Goal: Task Accomplishment & Management: Use online tool/utility

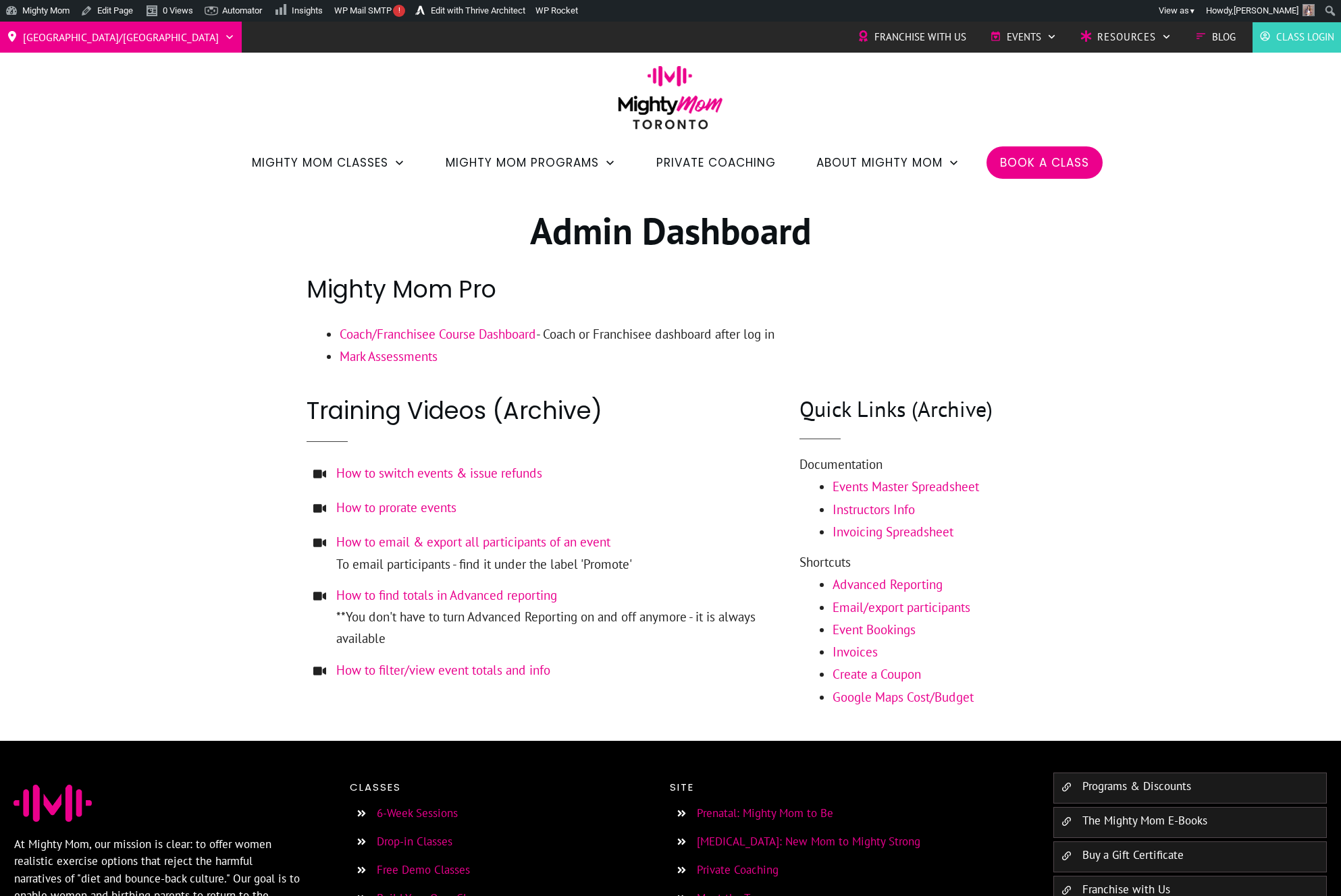
click at [1083, 451] on div at bounding box center [670, 464] width 1341 height 556
click at [1083, 445] on div at bounding box center [670, 464] width 1341 height 556
click at [1101, 332] on div at bounding box center [670, 464] width 1341 height 556
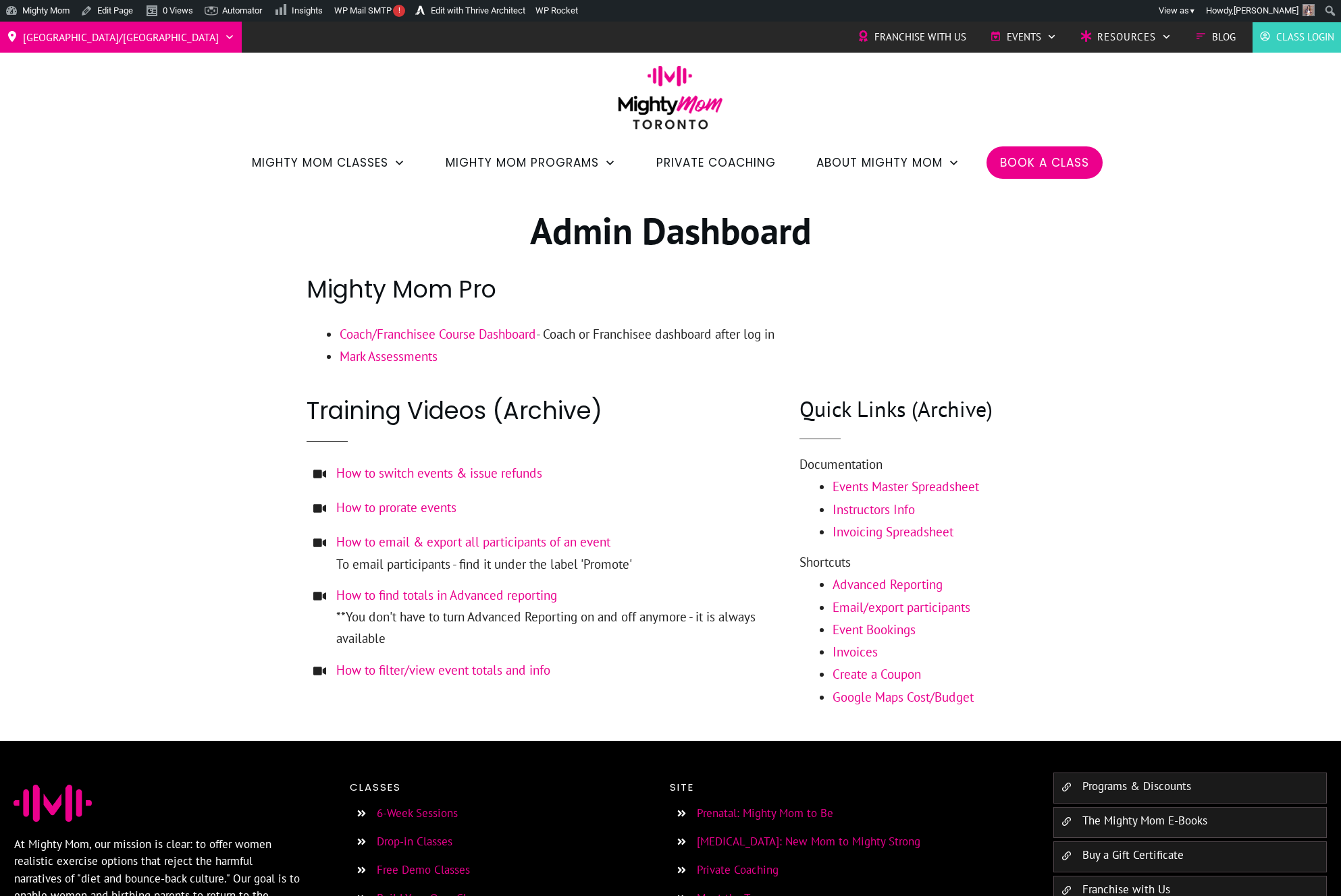
click at [1027, 169] on span "Book a Class" at bounding box center [1045, 163] width 89 height 23
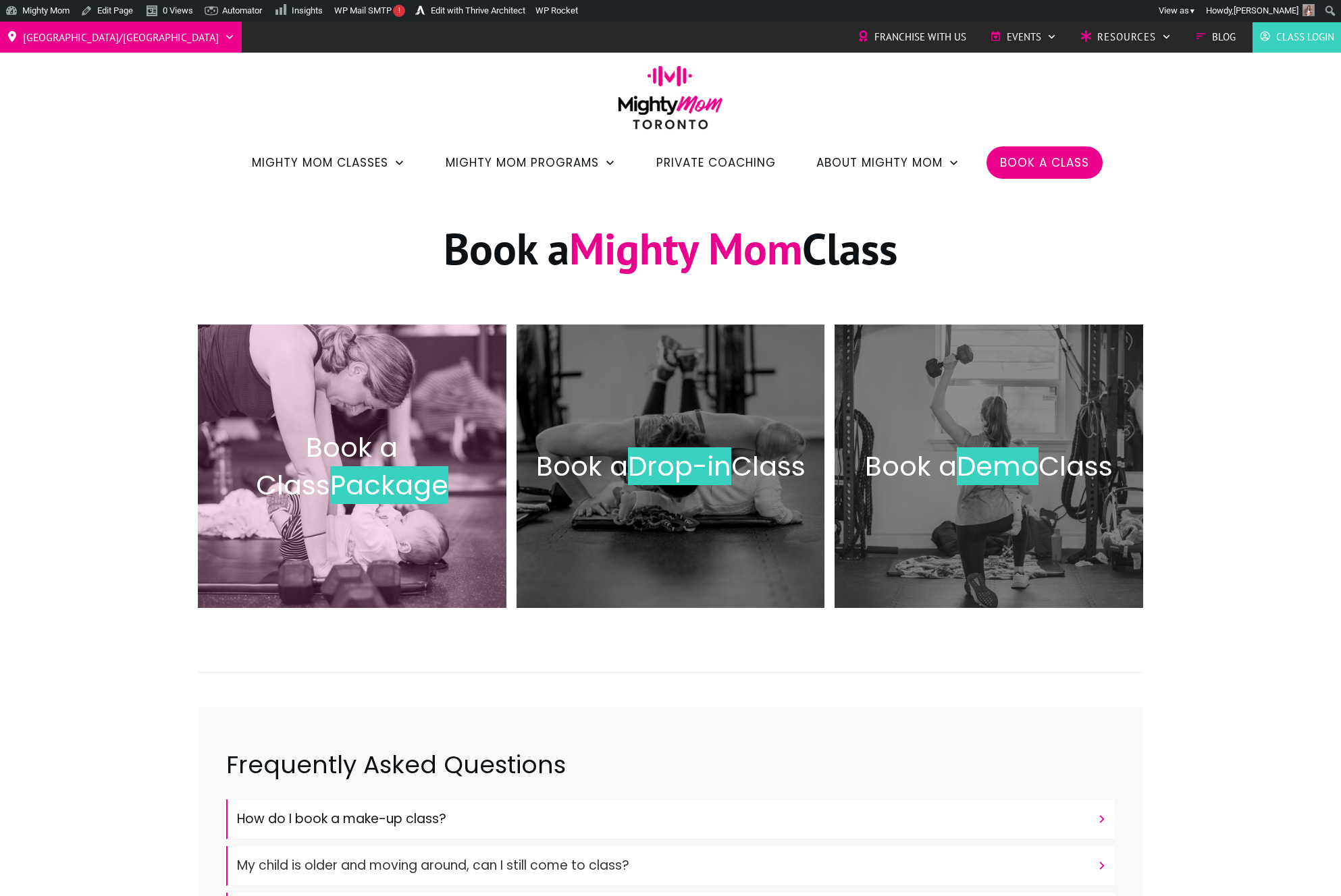
click at [405, 509] on div "Book a Class Package" at bounding box center [352, 467] width 282 height 257
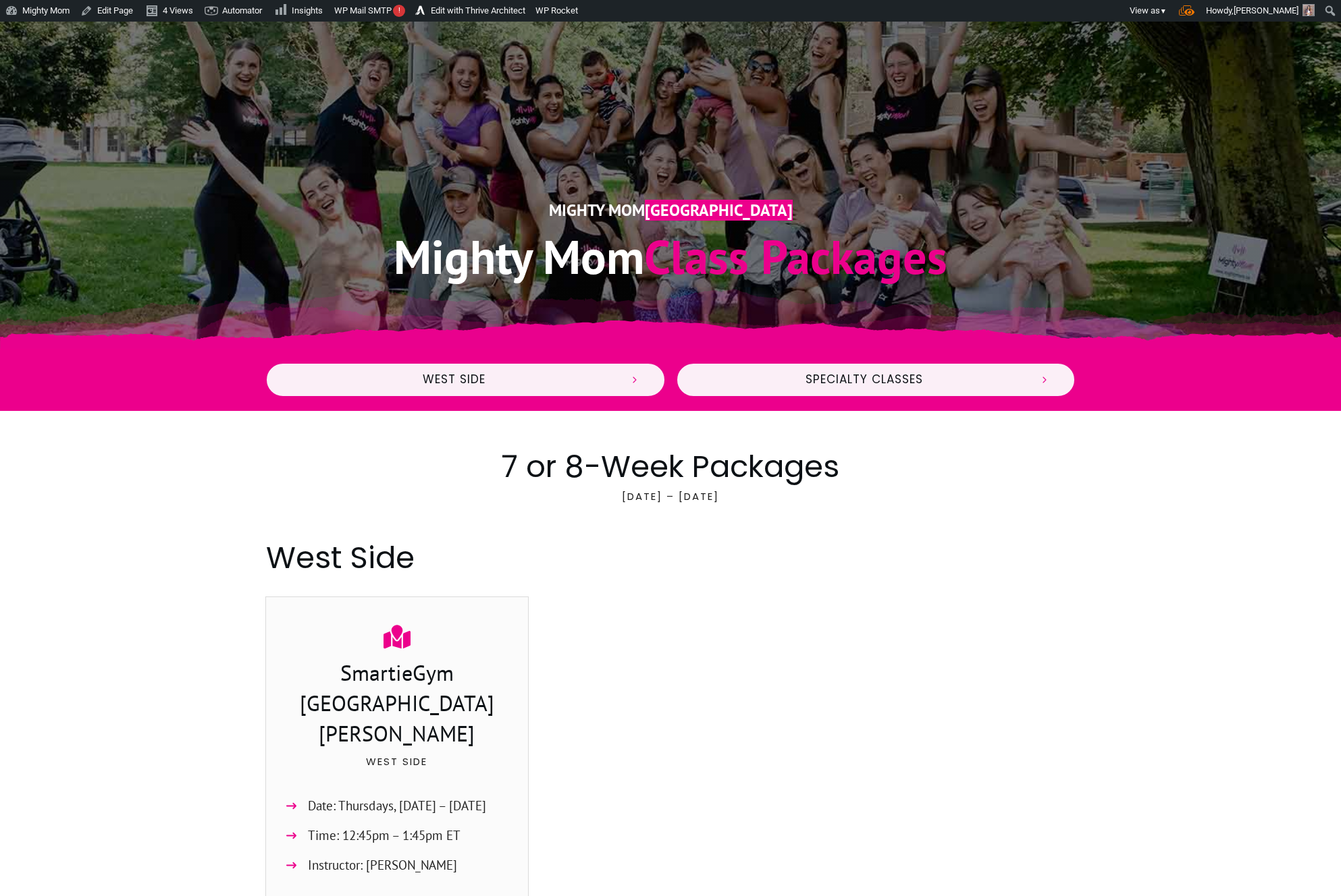
scroll to position [243, 0]
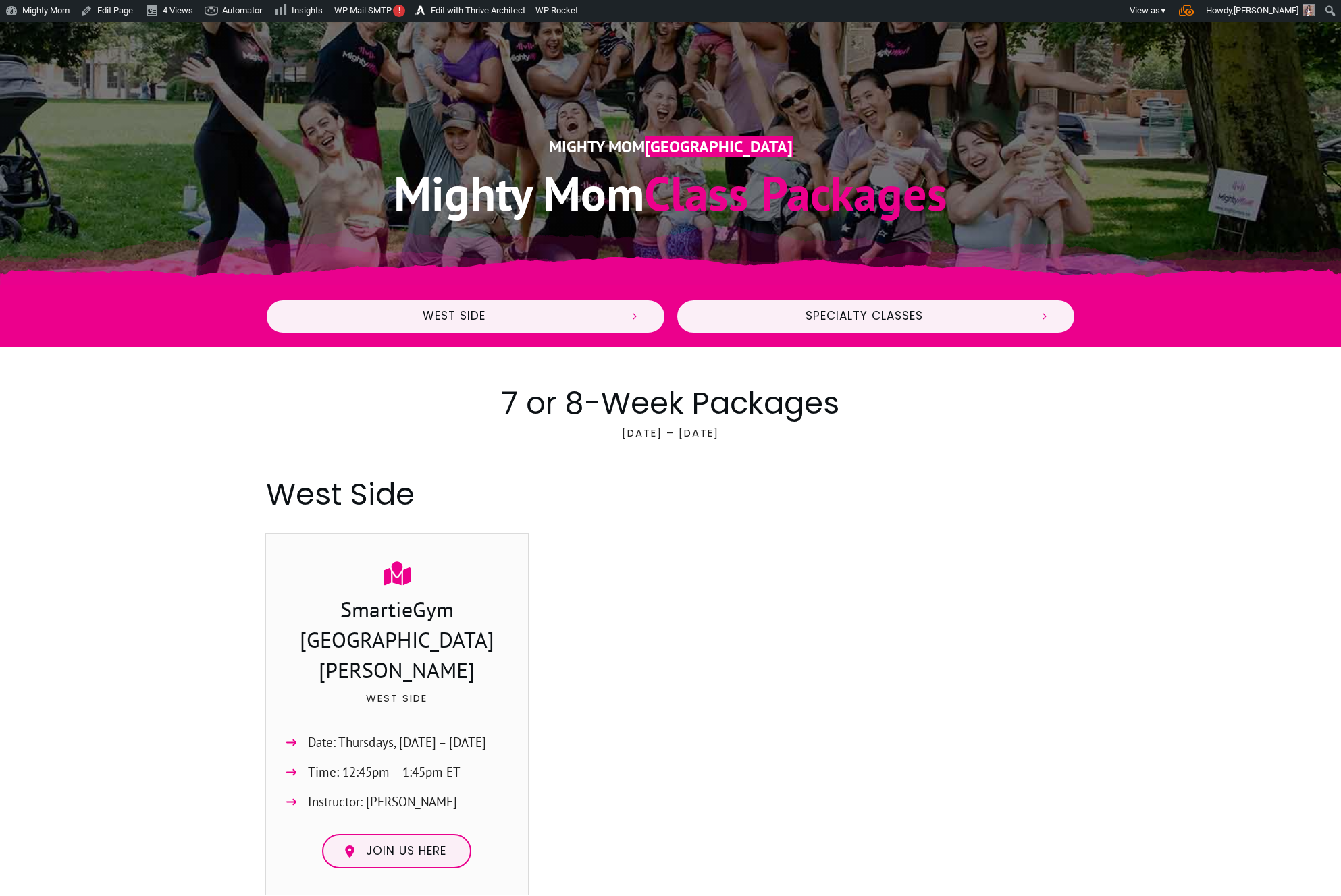
click at [635, 647] on div at bounding box center [670, 719] width 263 height 373
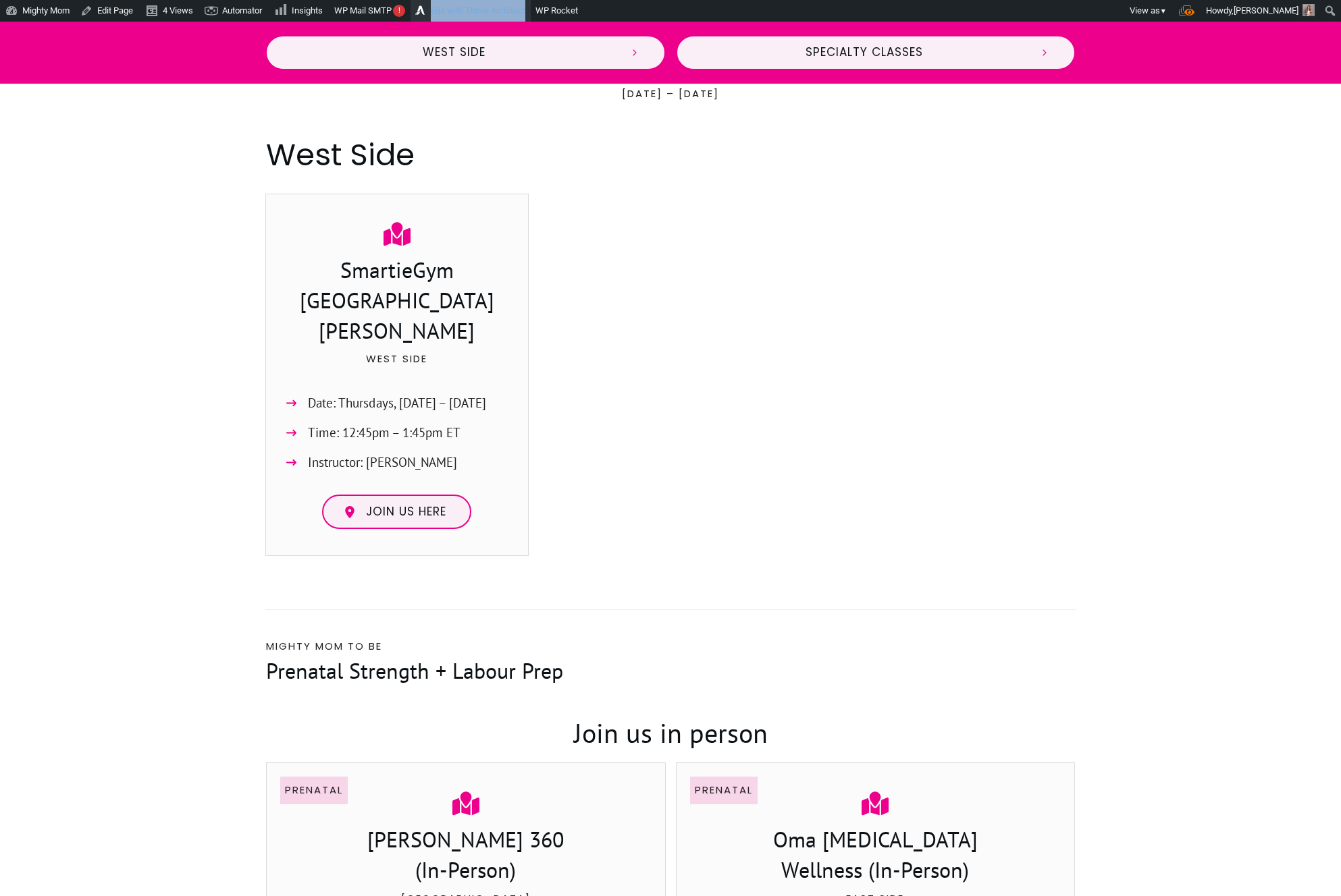
scroll to position [0, 0]
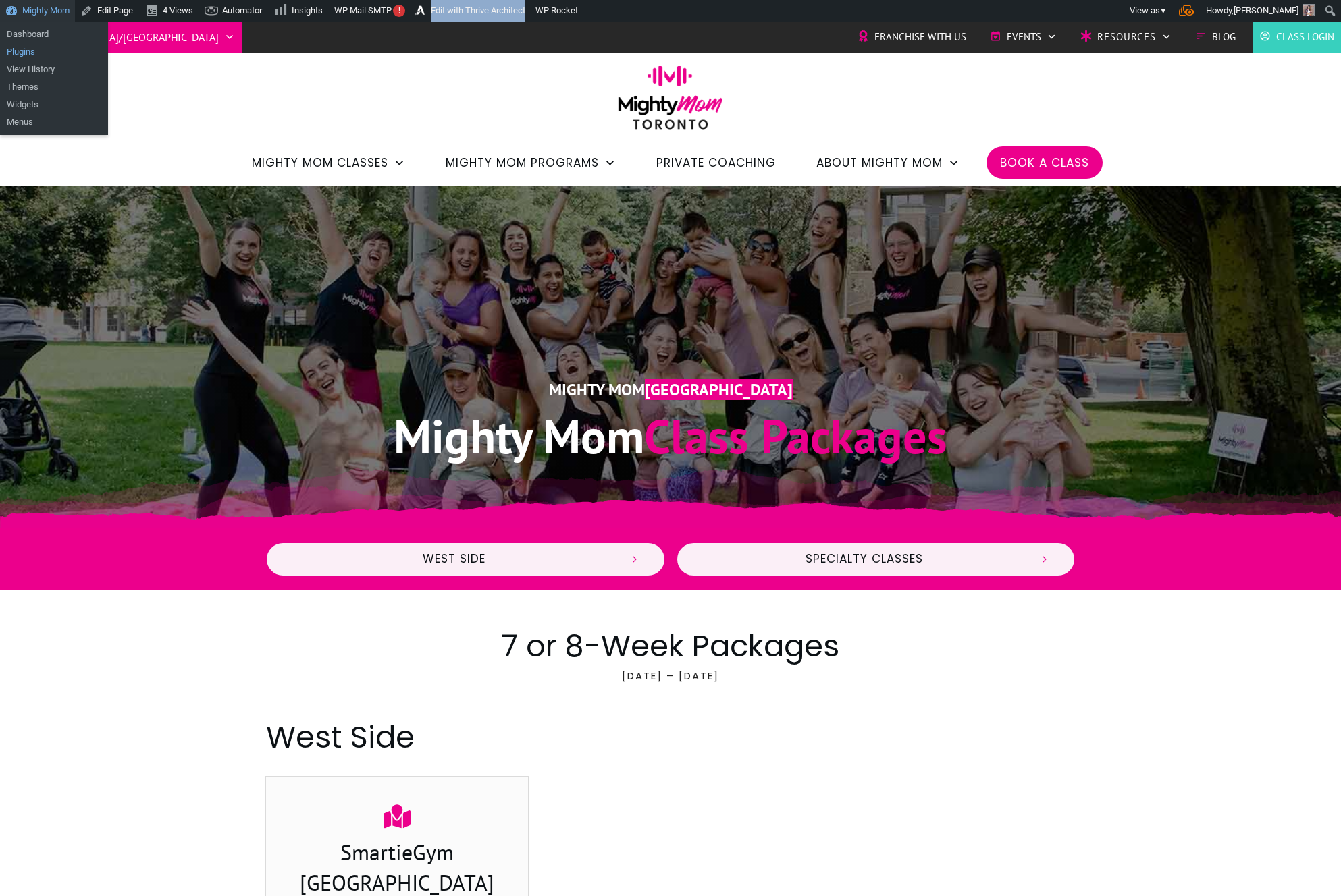
click at [29, 51] on link "Plugins" at bounding box center [54, 51] width 108 height 18
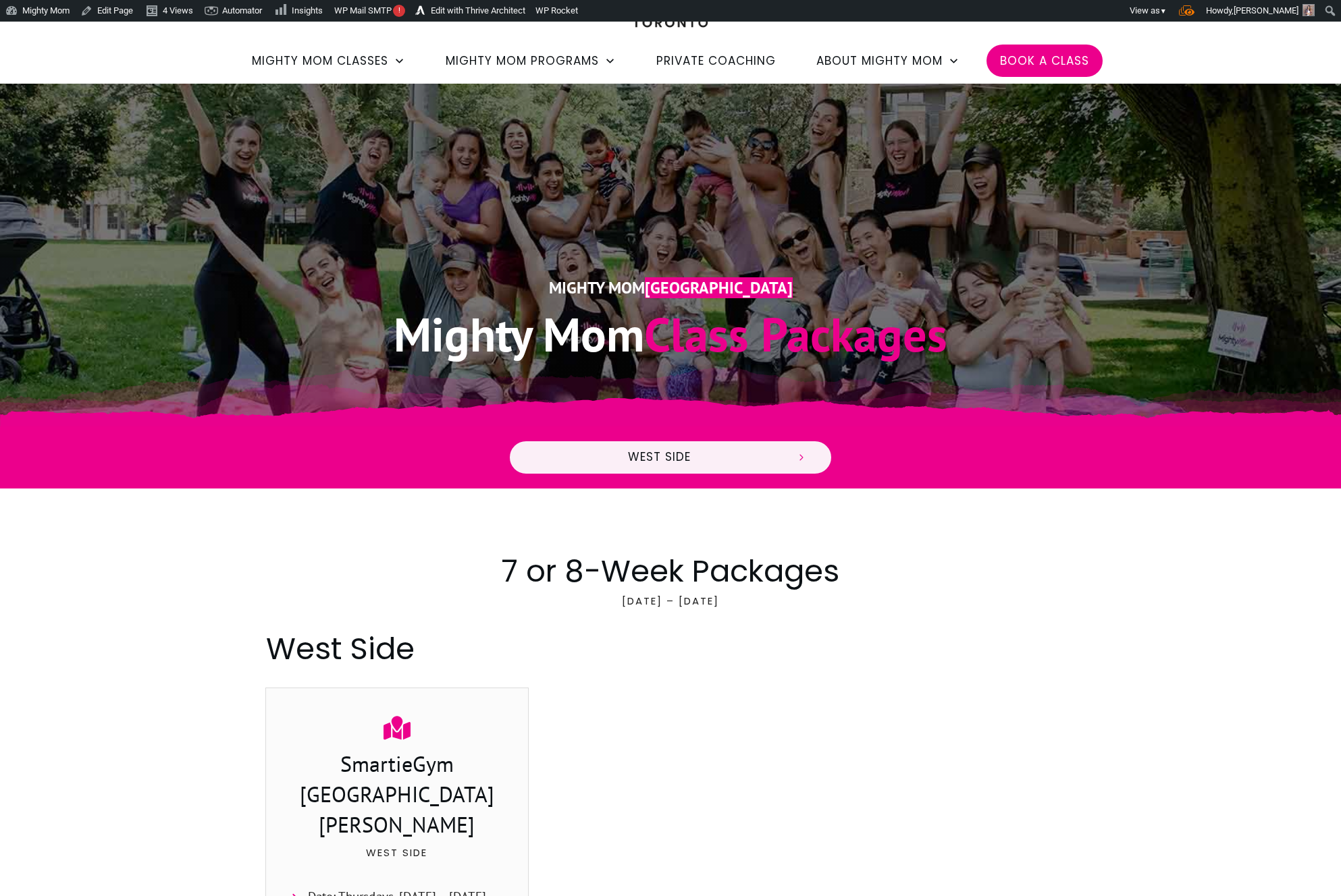
scroll to position [60, 0]
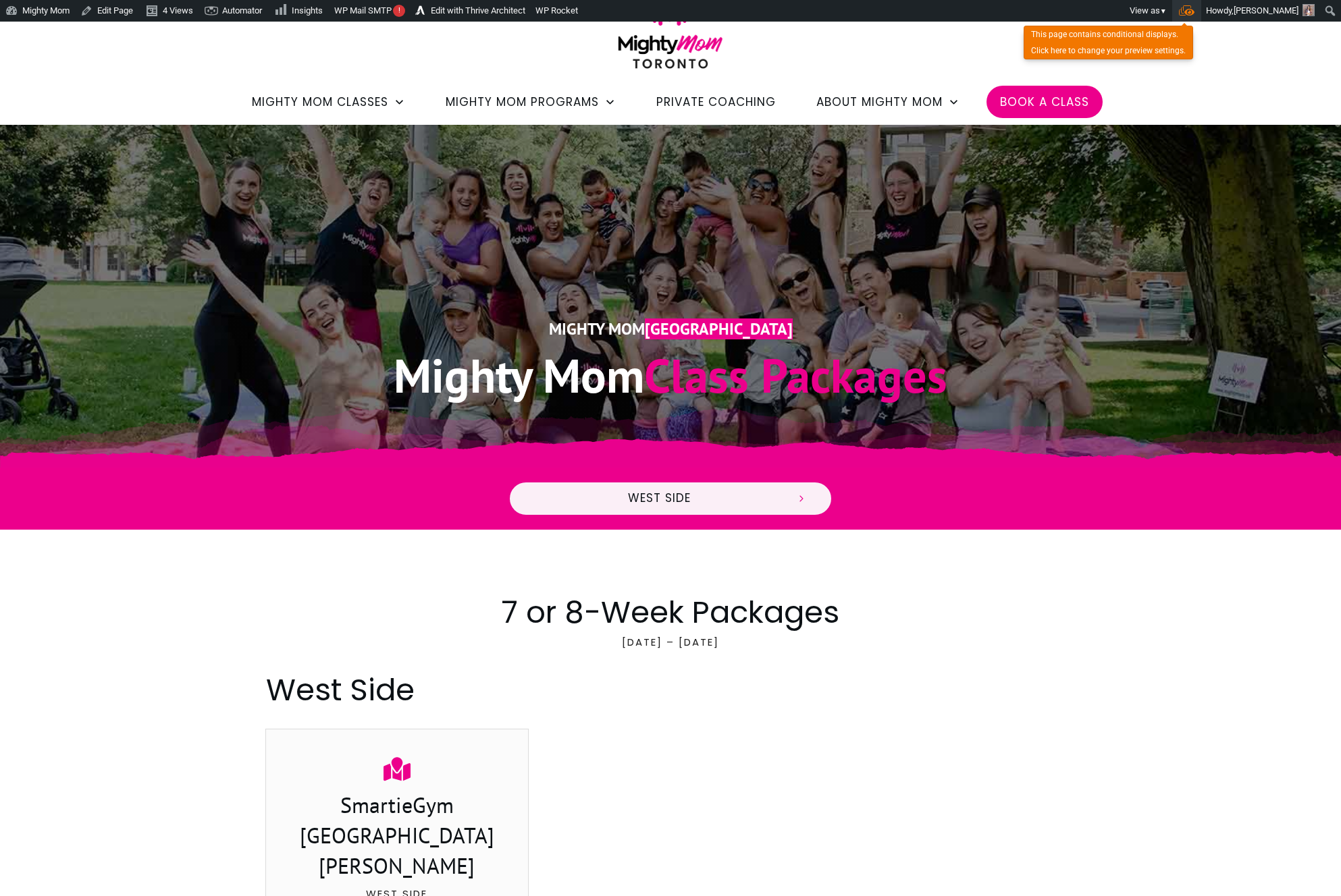
click at [1195, 12] on span "Toolbar" at bounding box center [1187, 10] width 16 height 10
click at [1187, 99] on input "Toolbar" at bounding box center [1182, 99] width 8 height 8
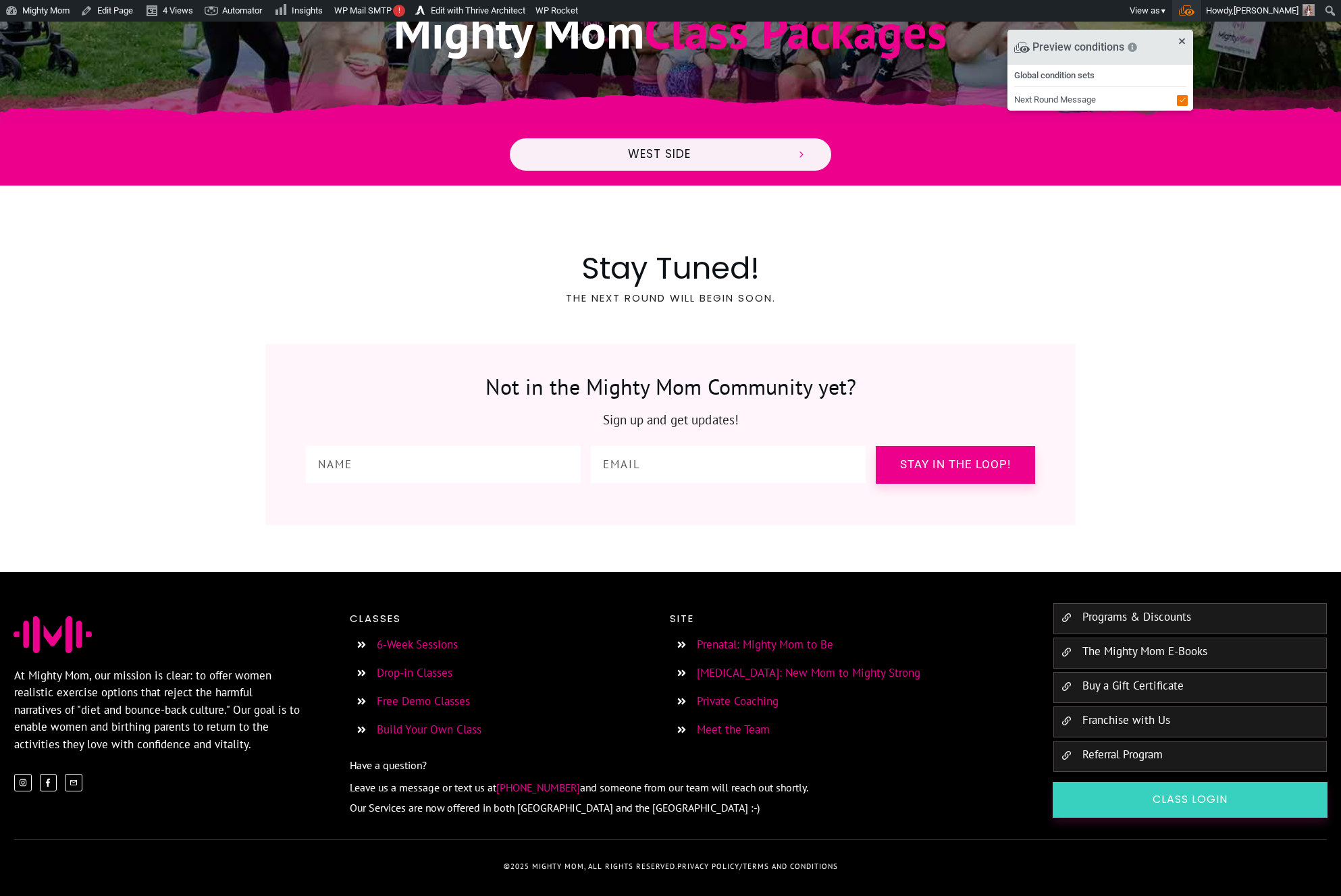
scroll to position [0, 0]
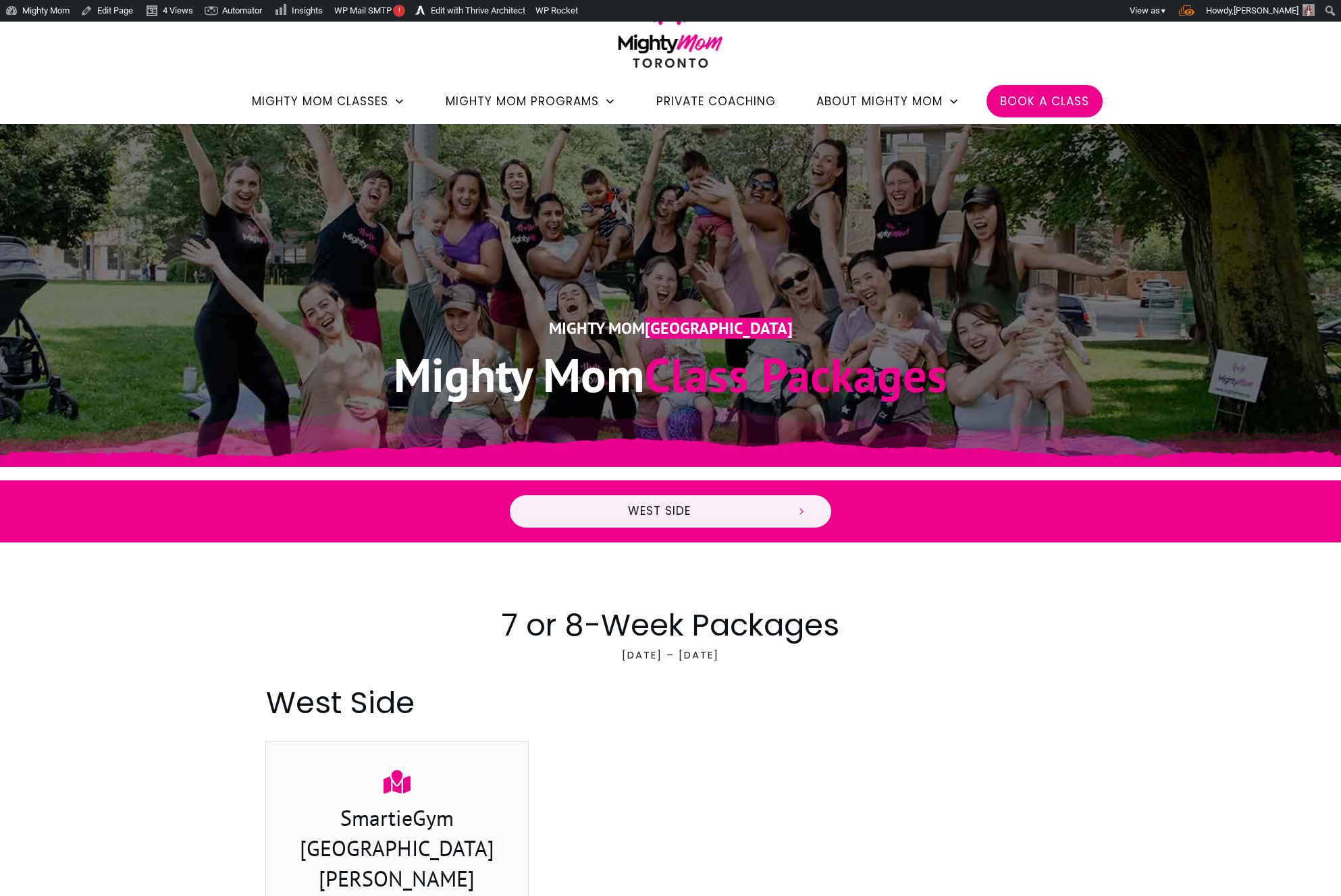
scroll to position [33, 0]
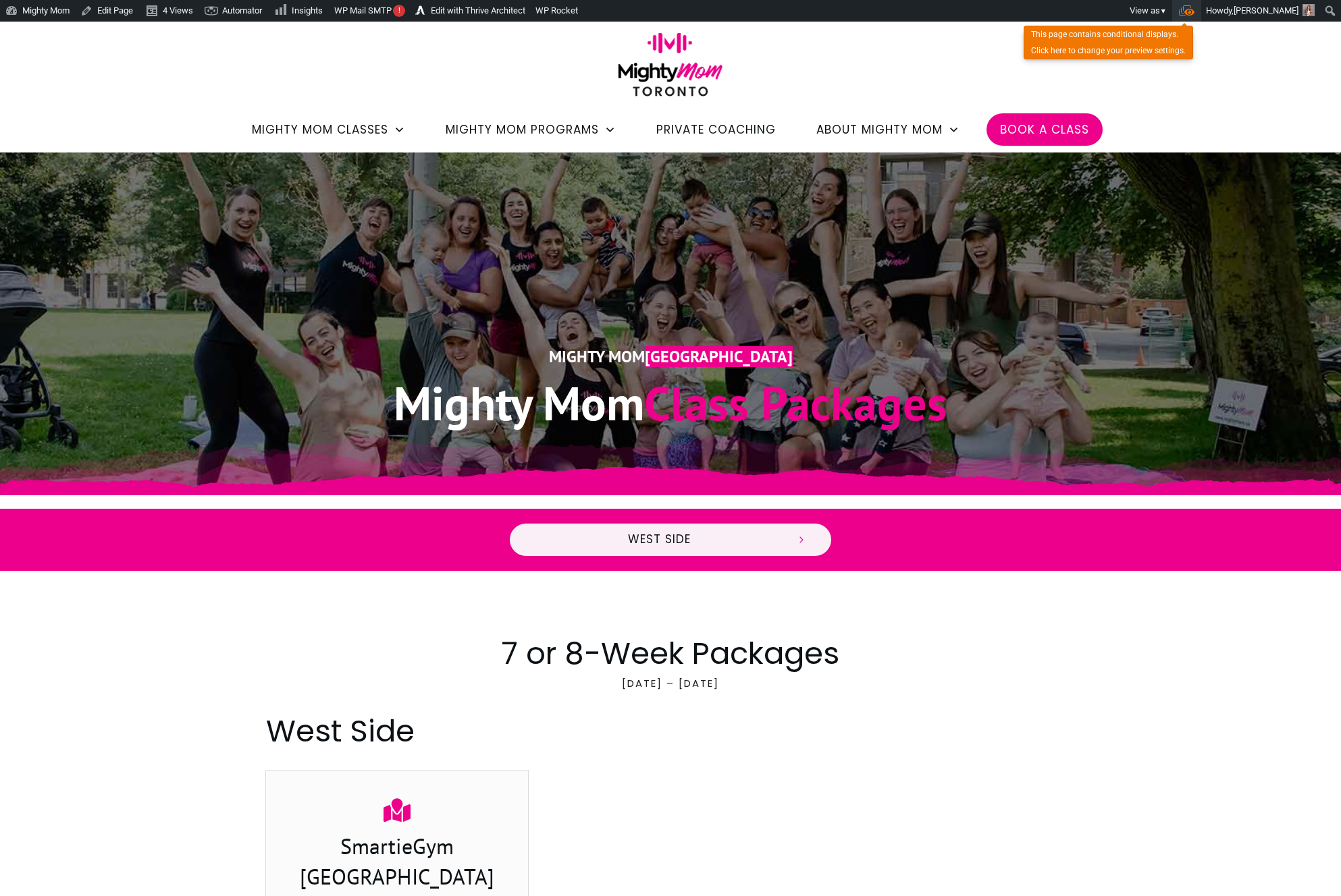
click at [1195, 14] on span "Toolbar" at bounding box center [1187, 10] width 16 height 10
click at [1187, 102] on input "Toolbar" at bounding box center [1182, 99] width 8 height 8
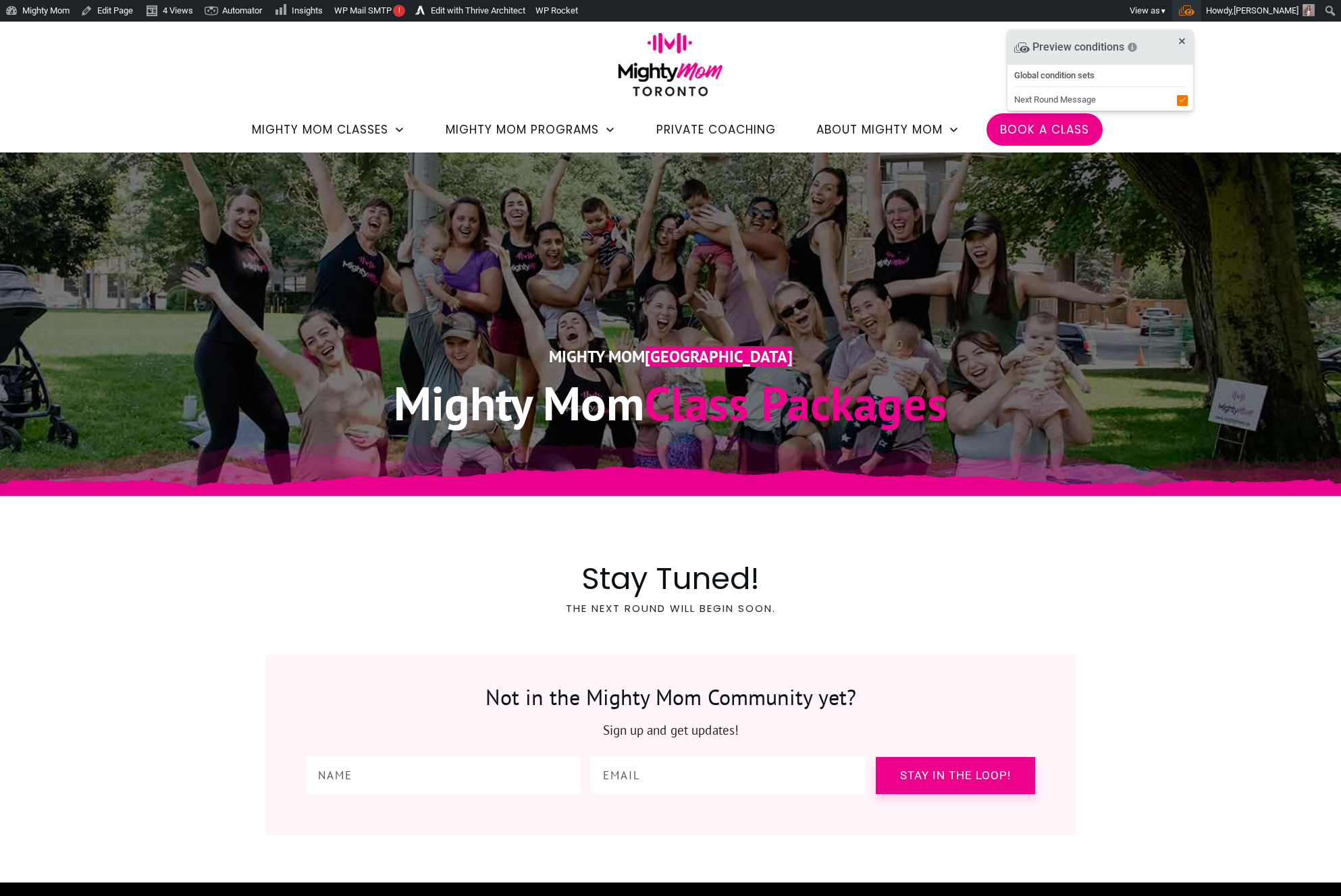
click at [1187, 102] on input "Toolbar" at bounding box center [1182, 99] width 8 height 8
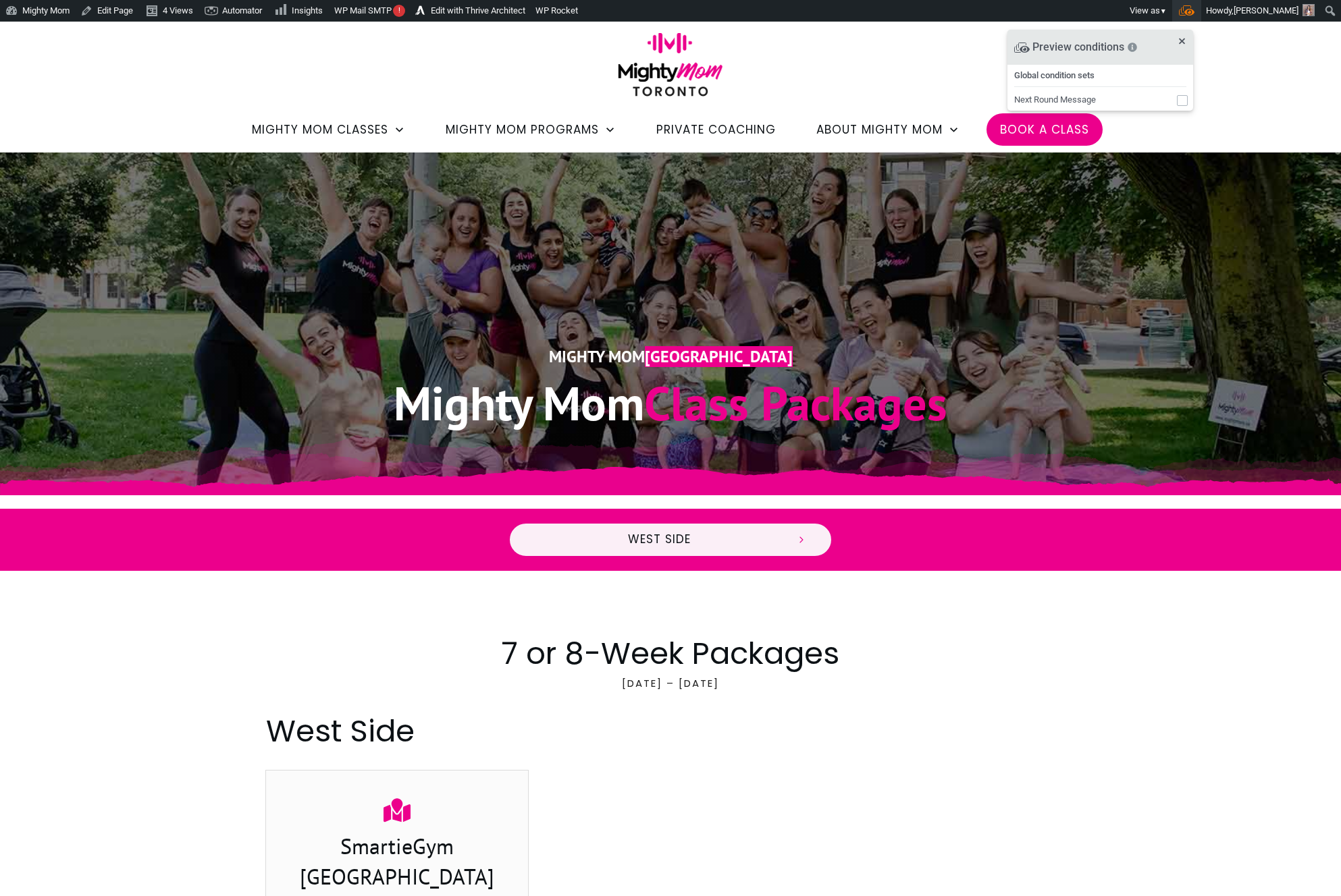
click at [1187, 102] on input "Toolbar" at bounding box center [1182, 99] width 8 height 8
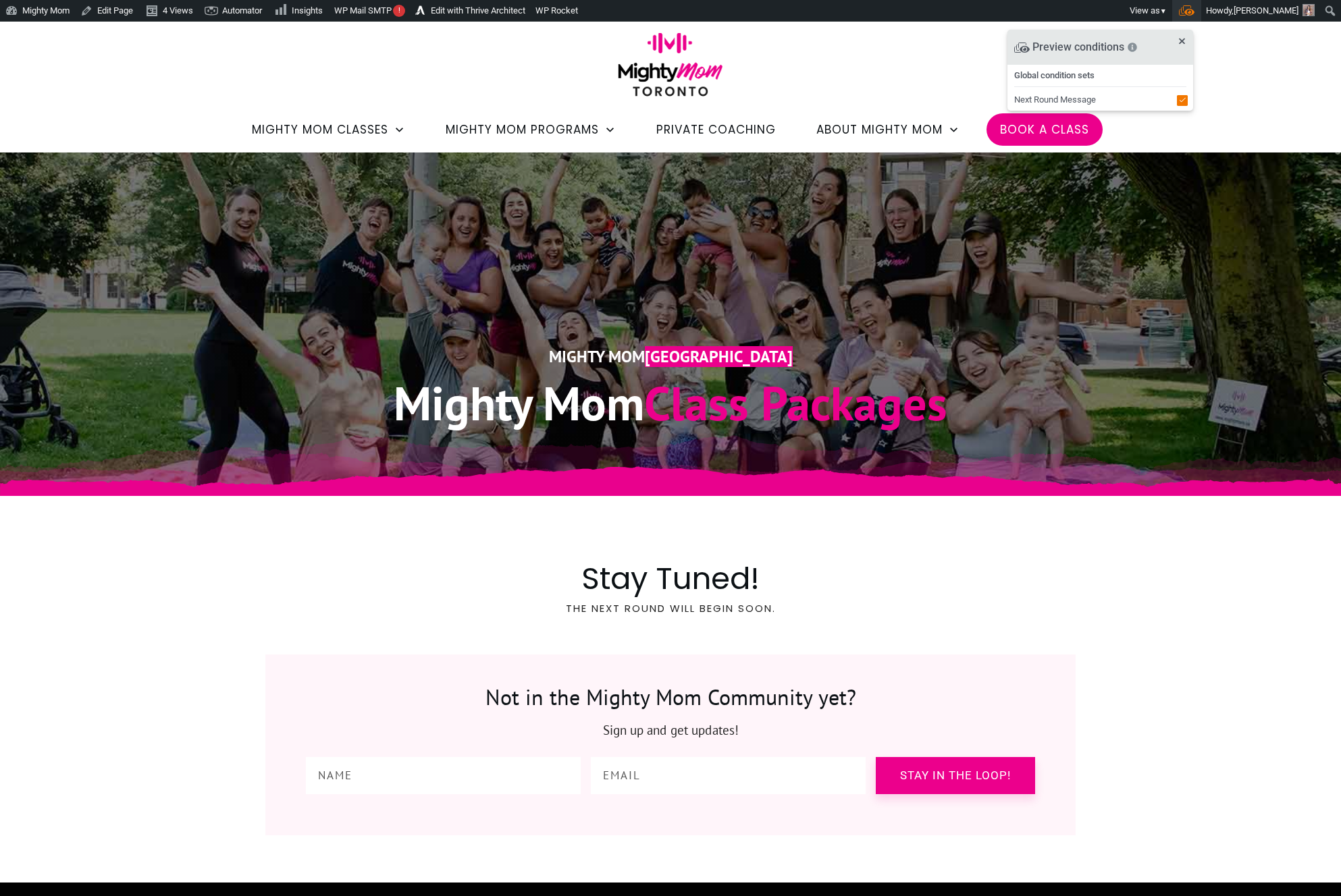
click at [1187, 102] on input "Toolbar" at bounding box center [1182, 99] width 8 height 8
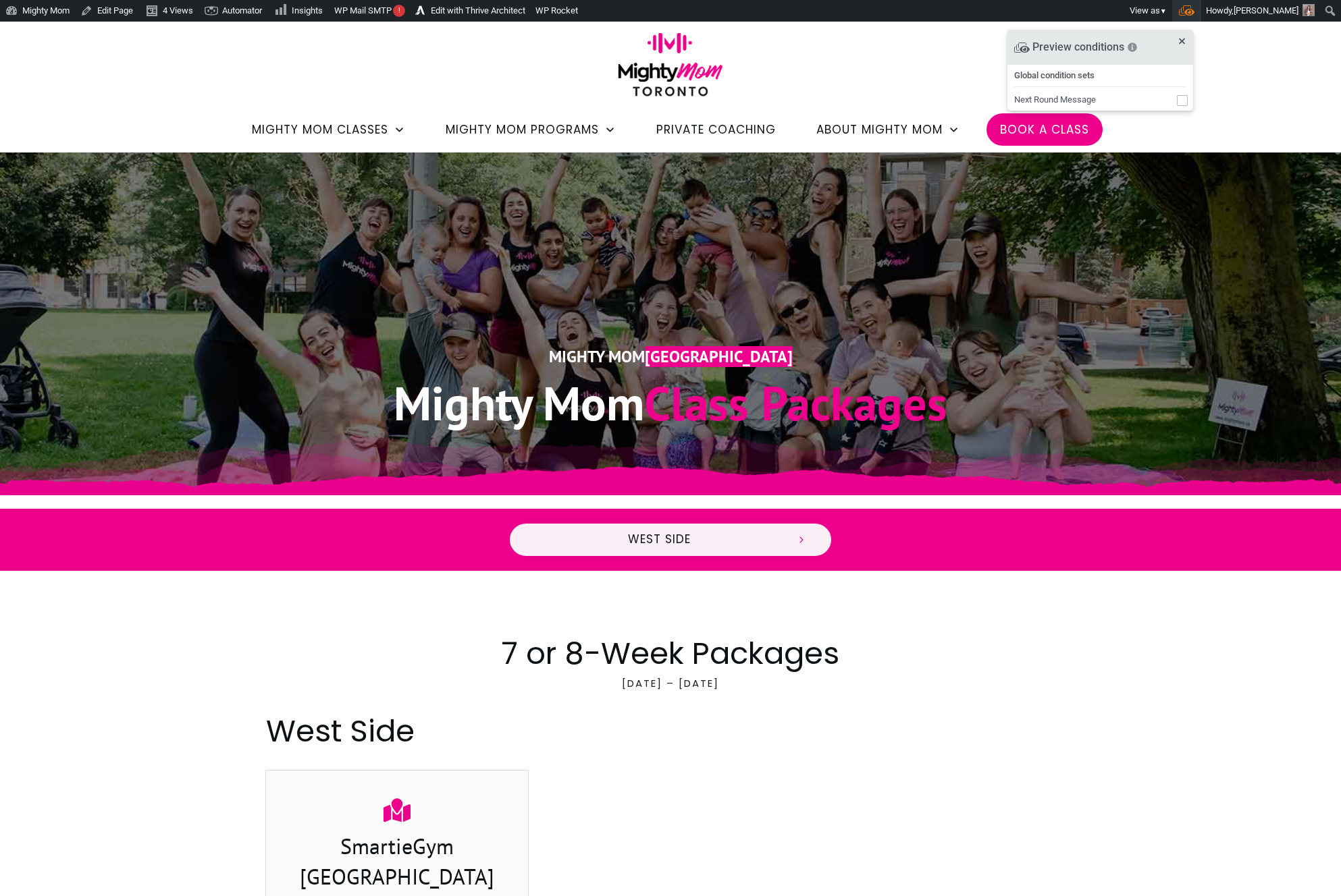
click at [1187, 102] on input "Toolbar" at bounding box center [1182, 99] width 8 height 8
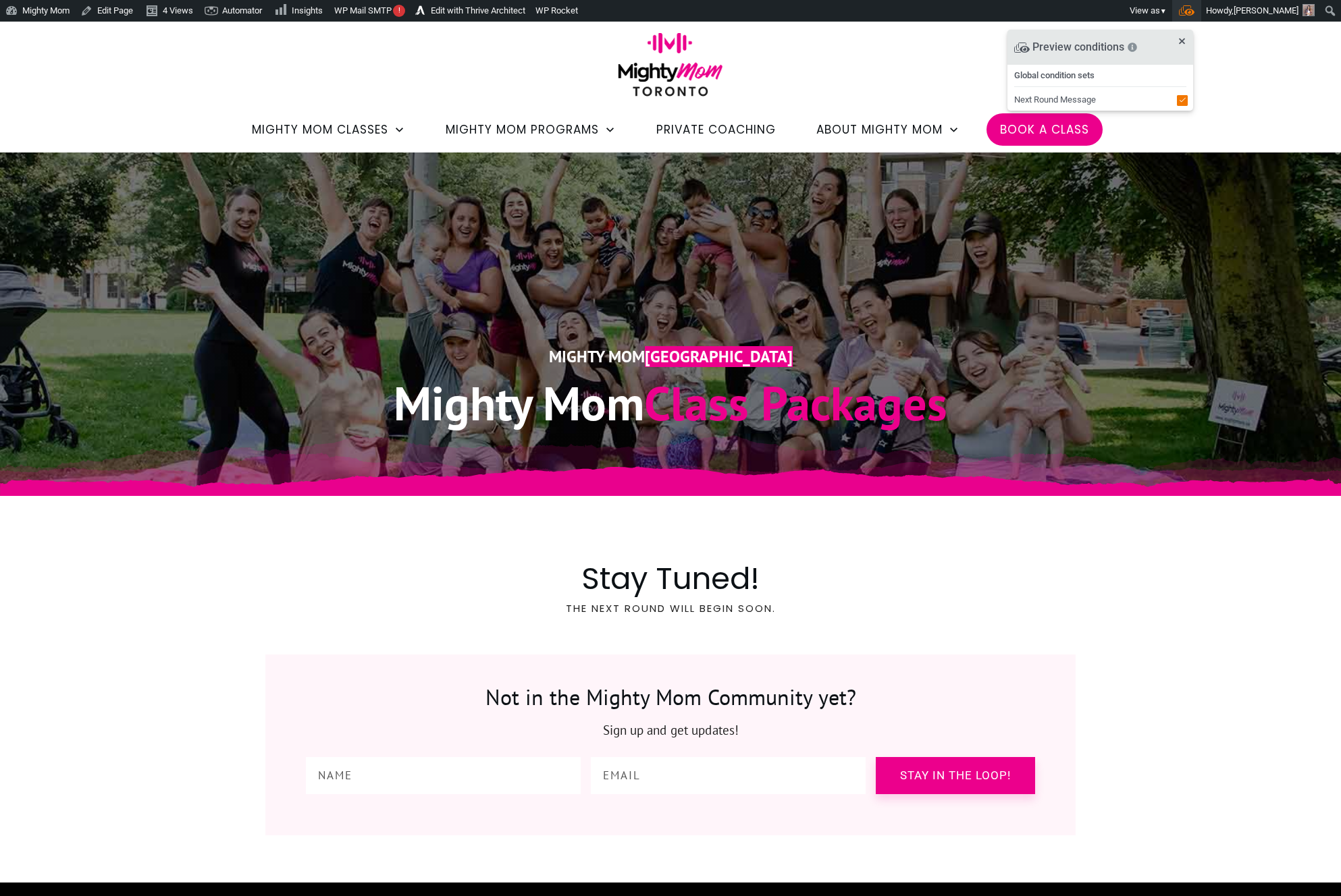
click at [1187, 102] on input "Toolbar" at bounding box center [1182, 99] width 8 height 8
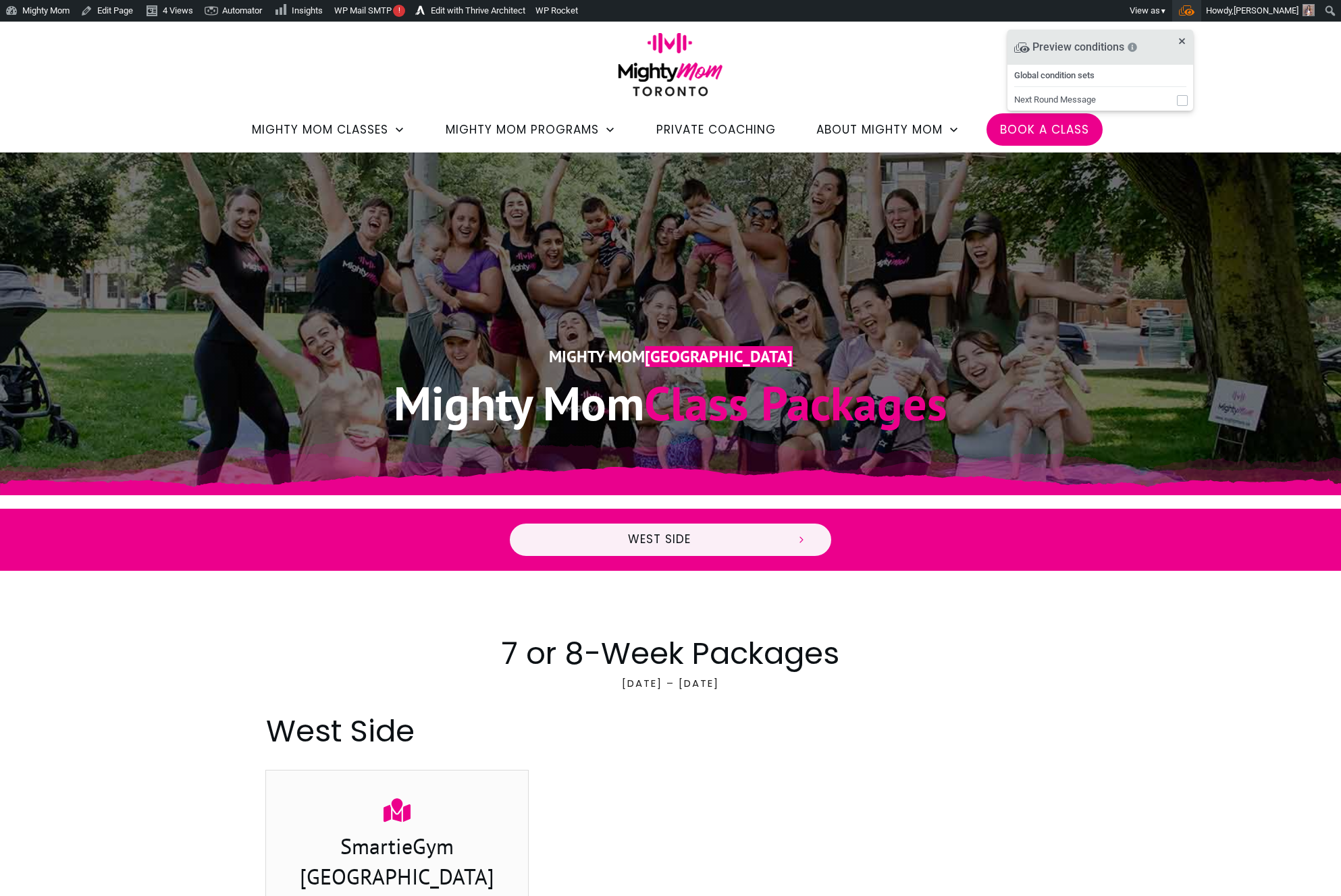
click at [1187, 102] on input "Toolbar" at bounding box center [1182, 99] width 8 height 8
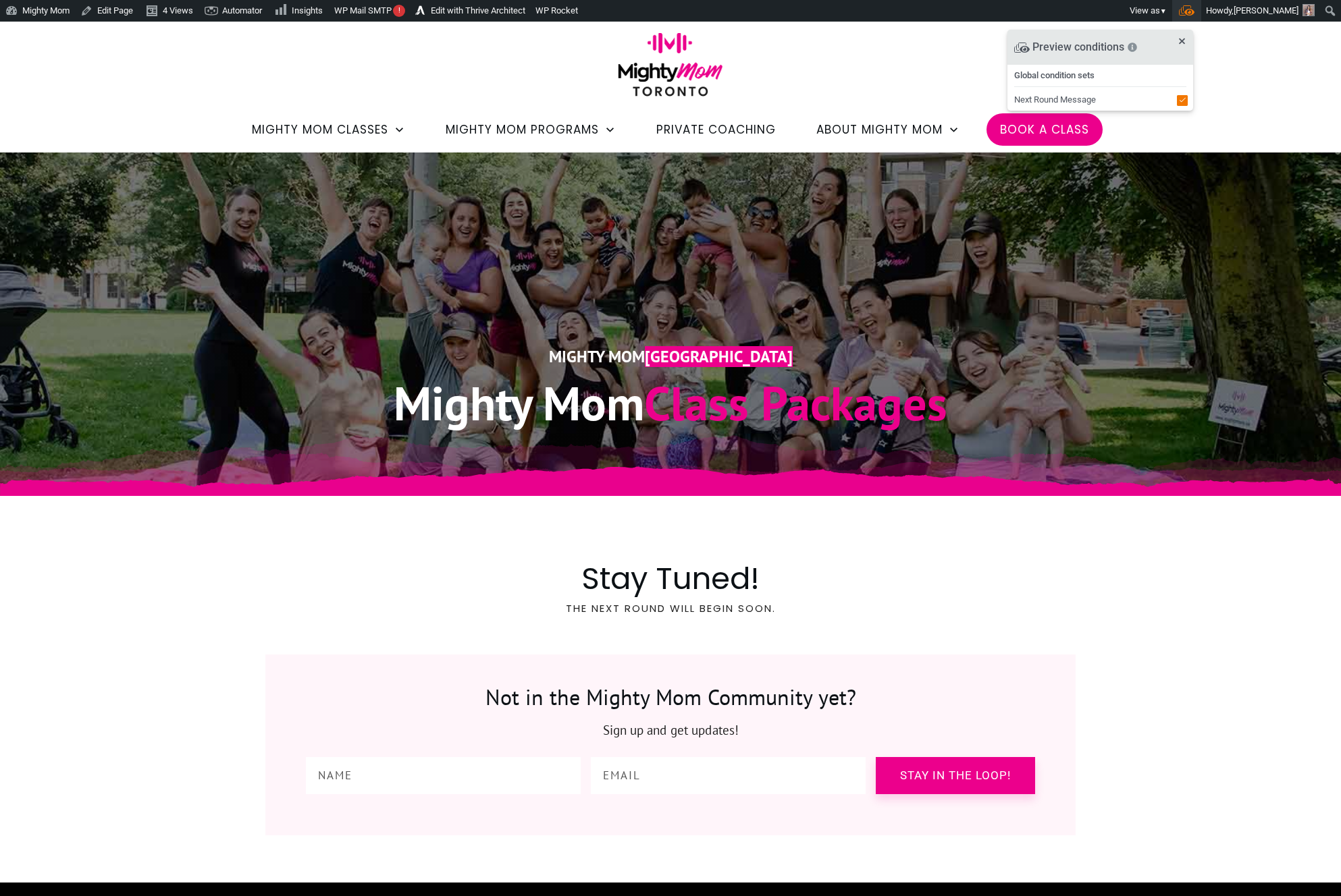
click at [1187, 102] on input "Toolbar" at bounding box center [1182, 99] width 8 height 8
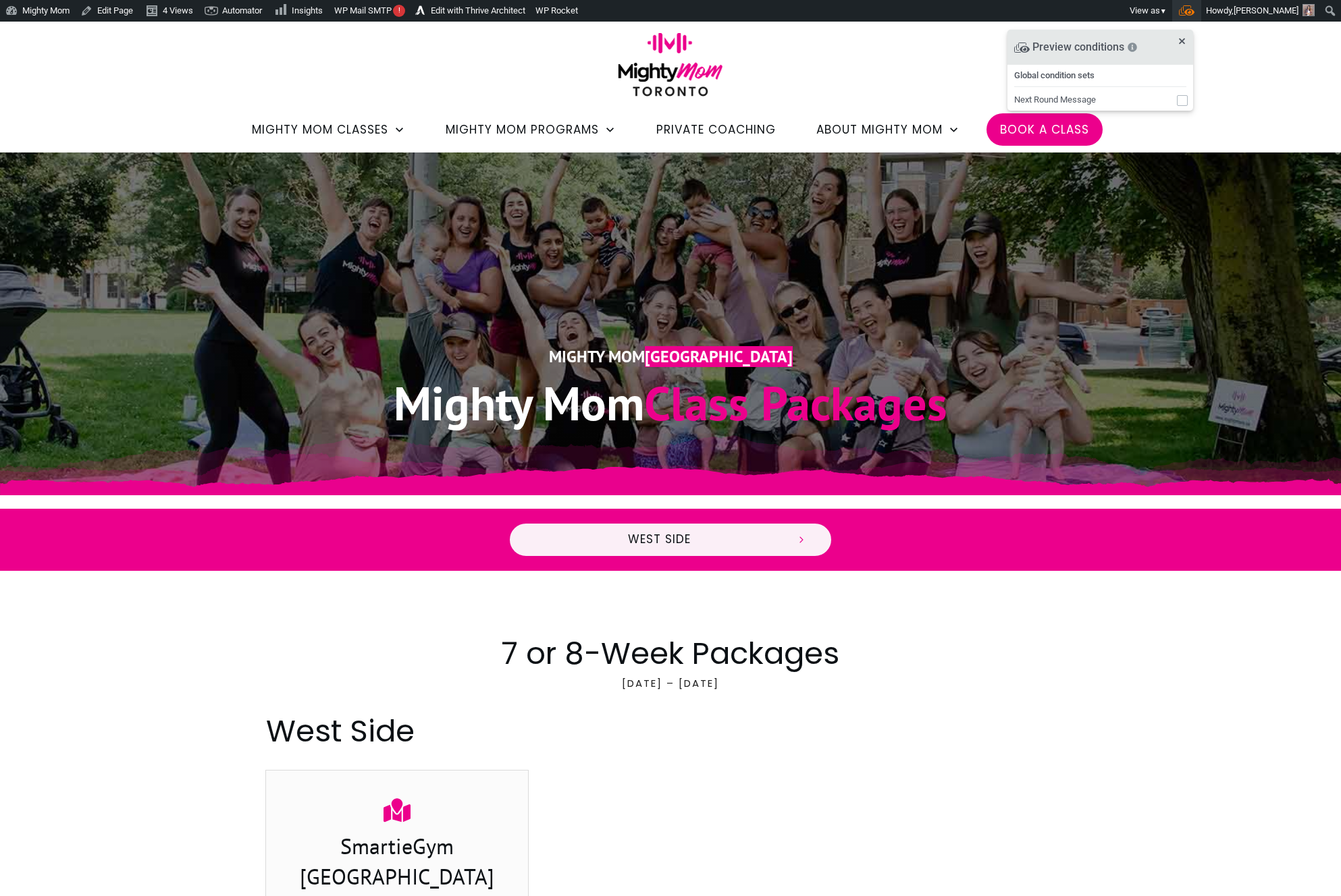
click at [1187, 102] on input "Toolbar" at bounding box center [1182, 99] width 8 height 8
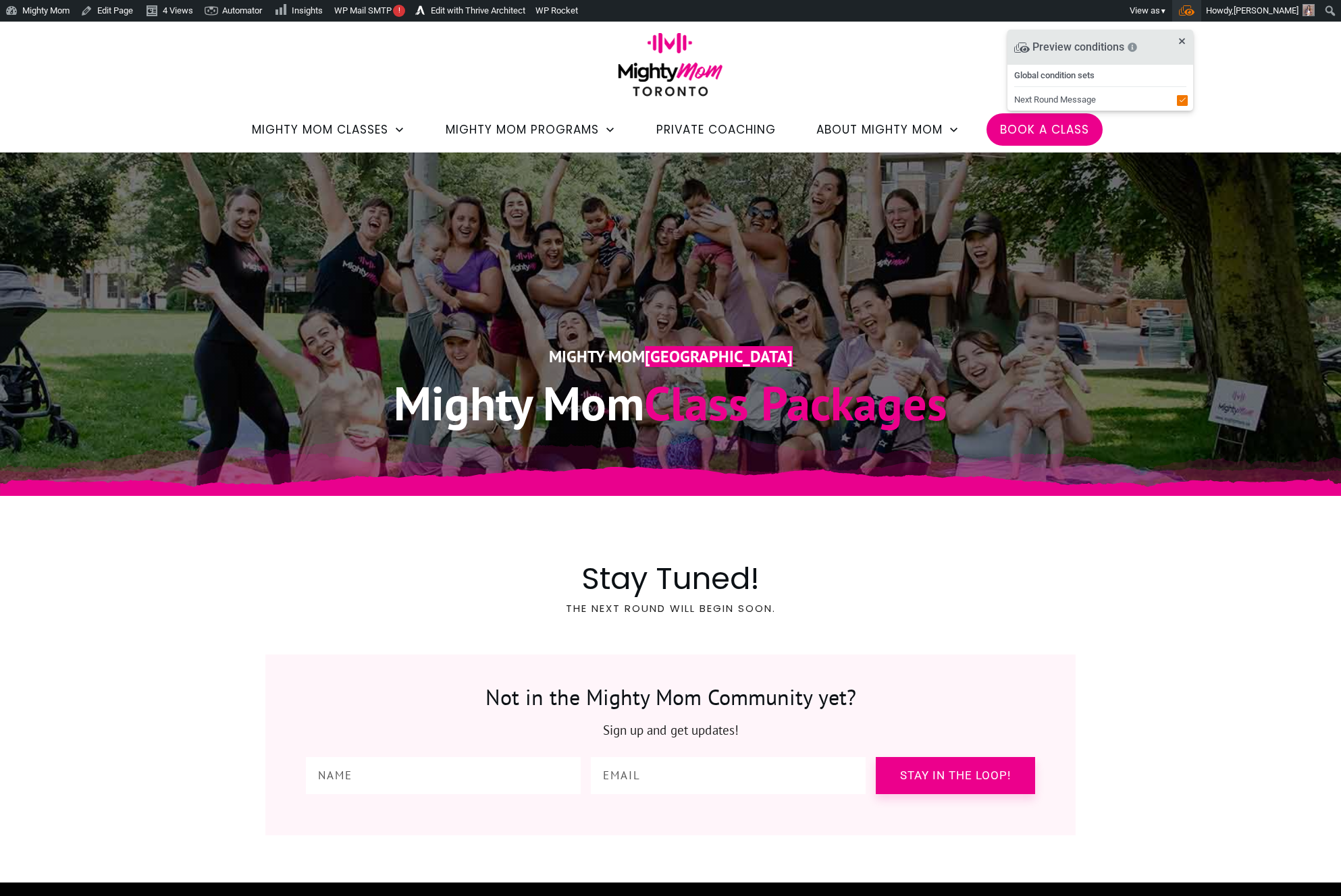
click at [1187, 102] on input "Toolbar" at bounding box center [1182, 99] width 8 height 8
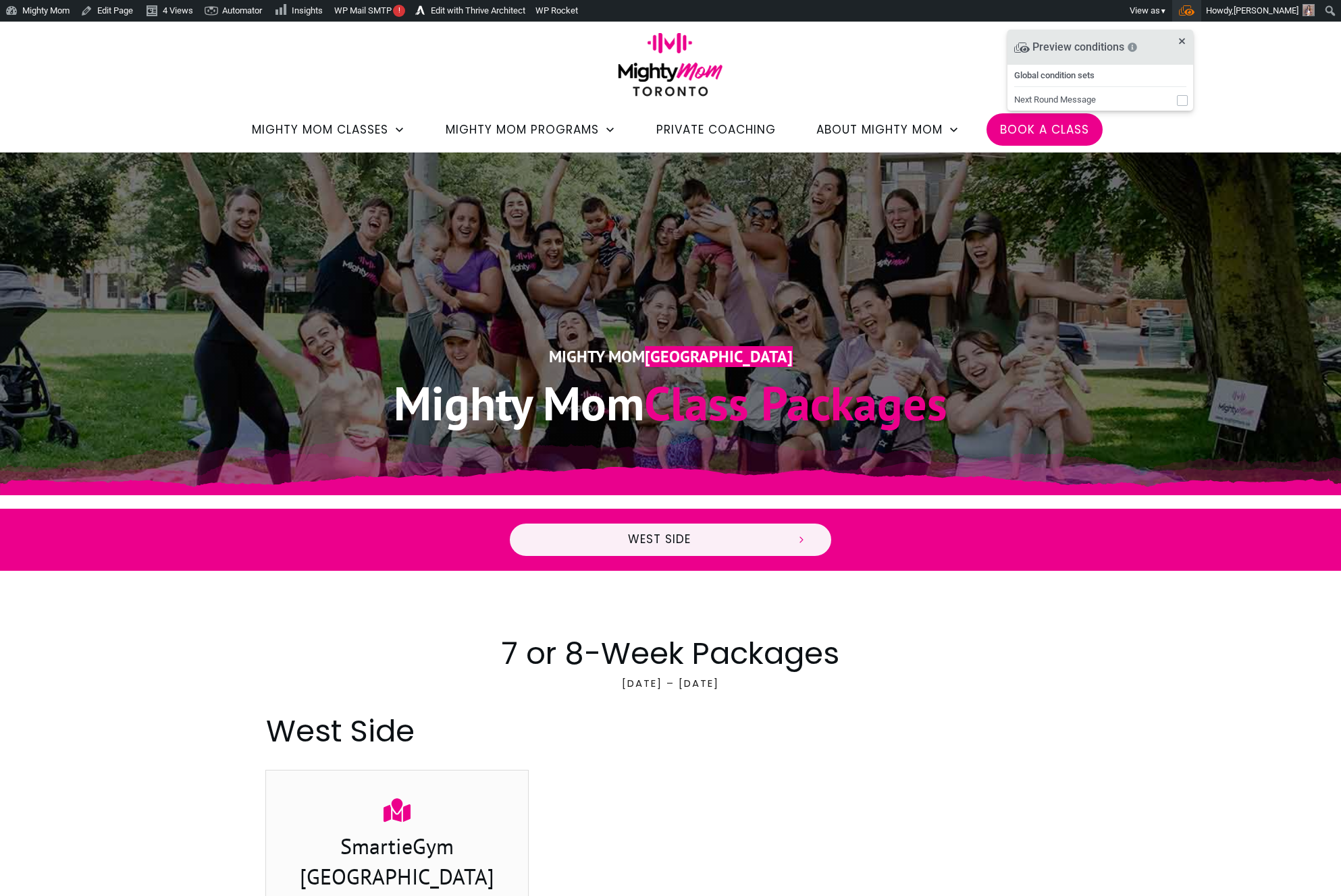
click at [1187, 102] on input "Toolbar" at bounding box center [1182, 99] width 8 height 8
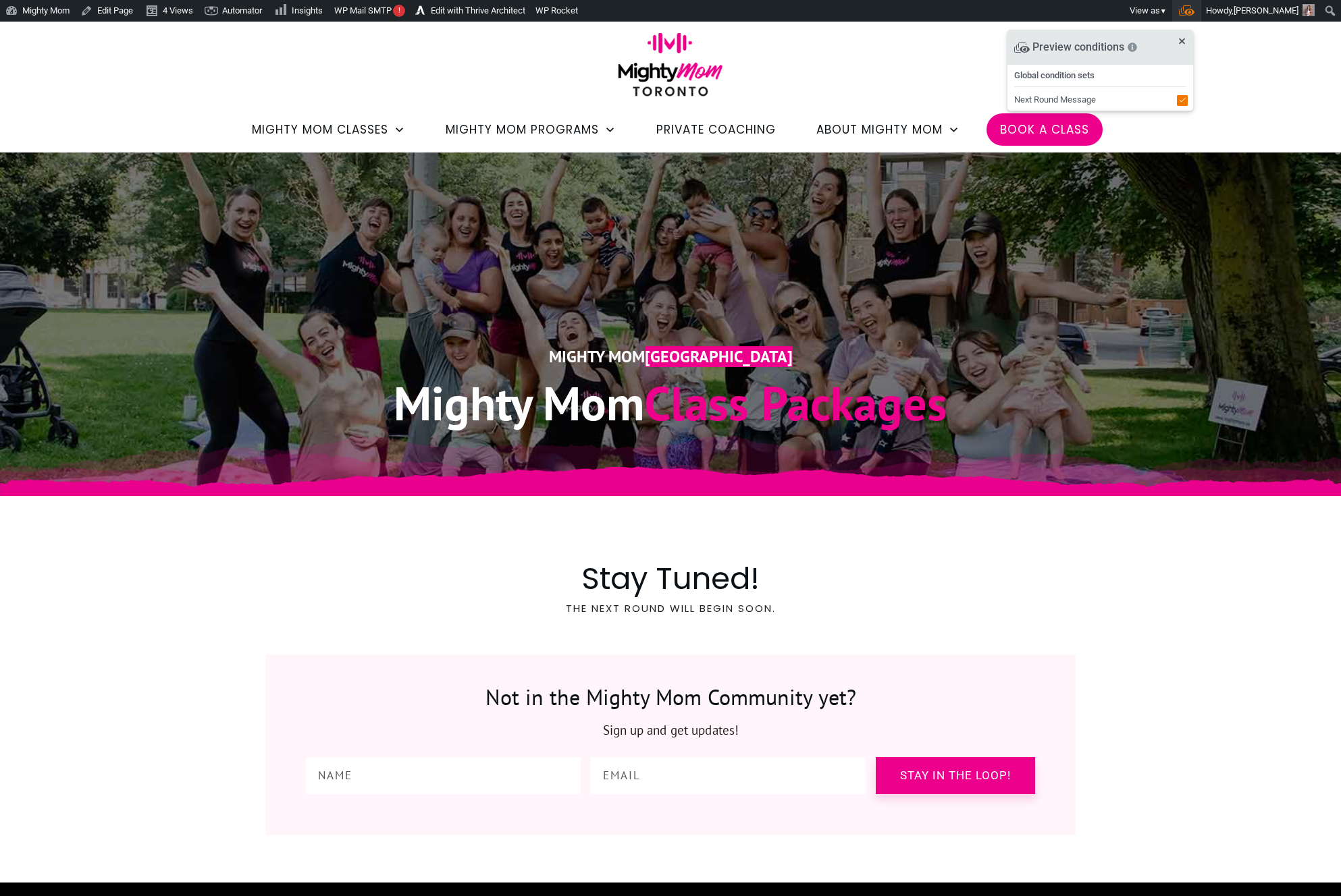
click at [1187, 102] on input "Toolbar" at bounding box center [1182, 99] width 8 height 8
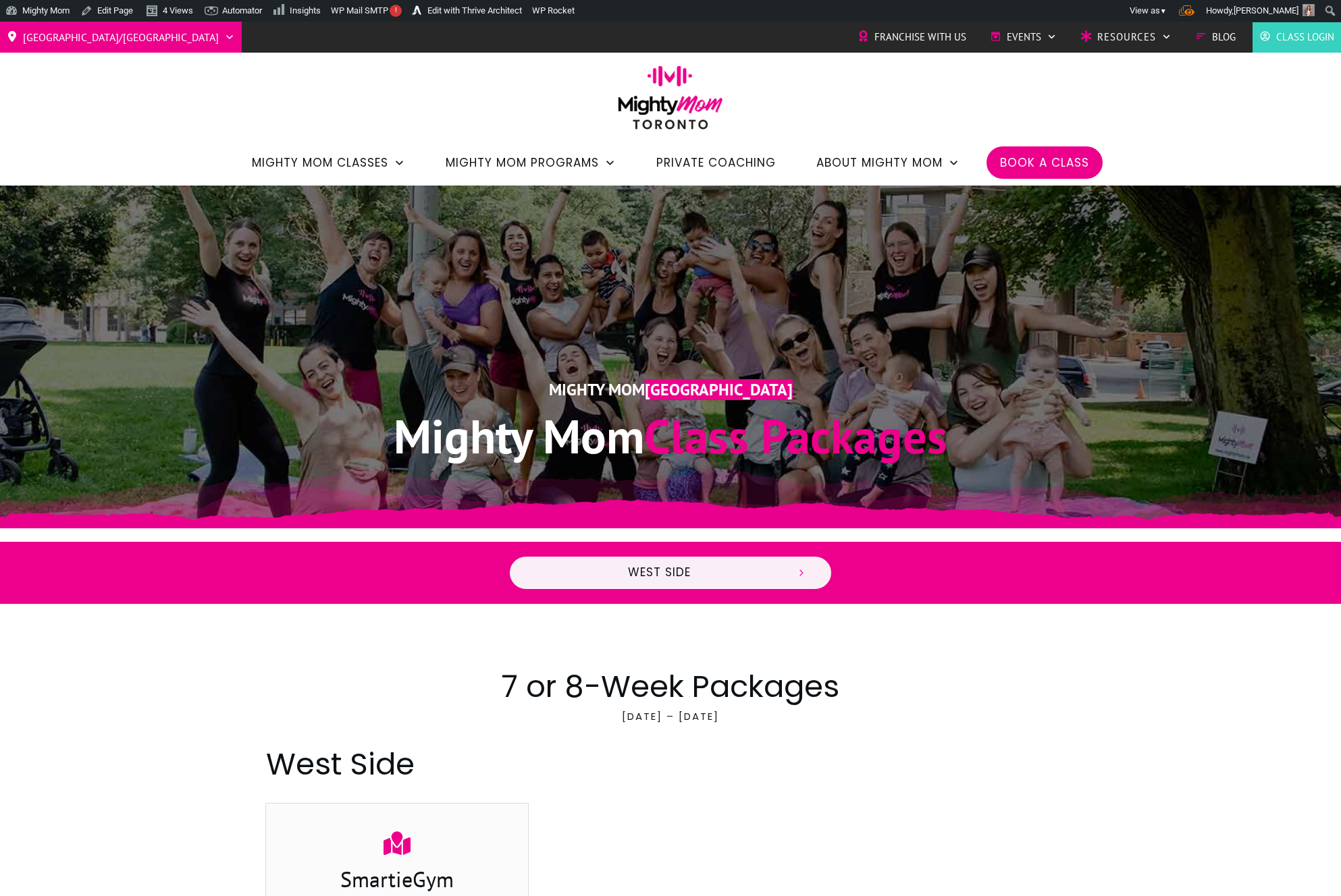
scroll to position [33, 0]
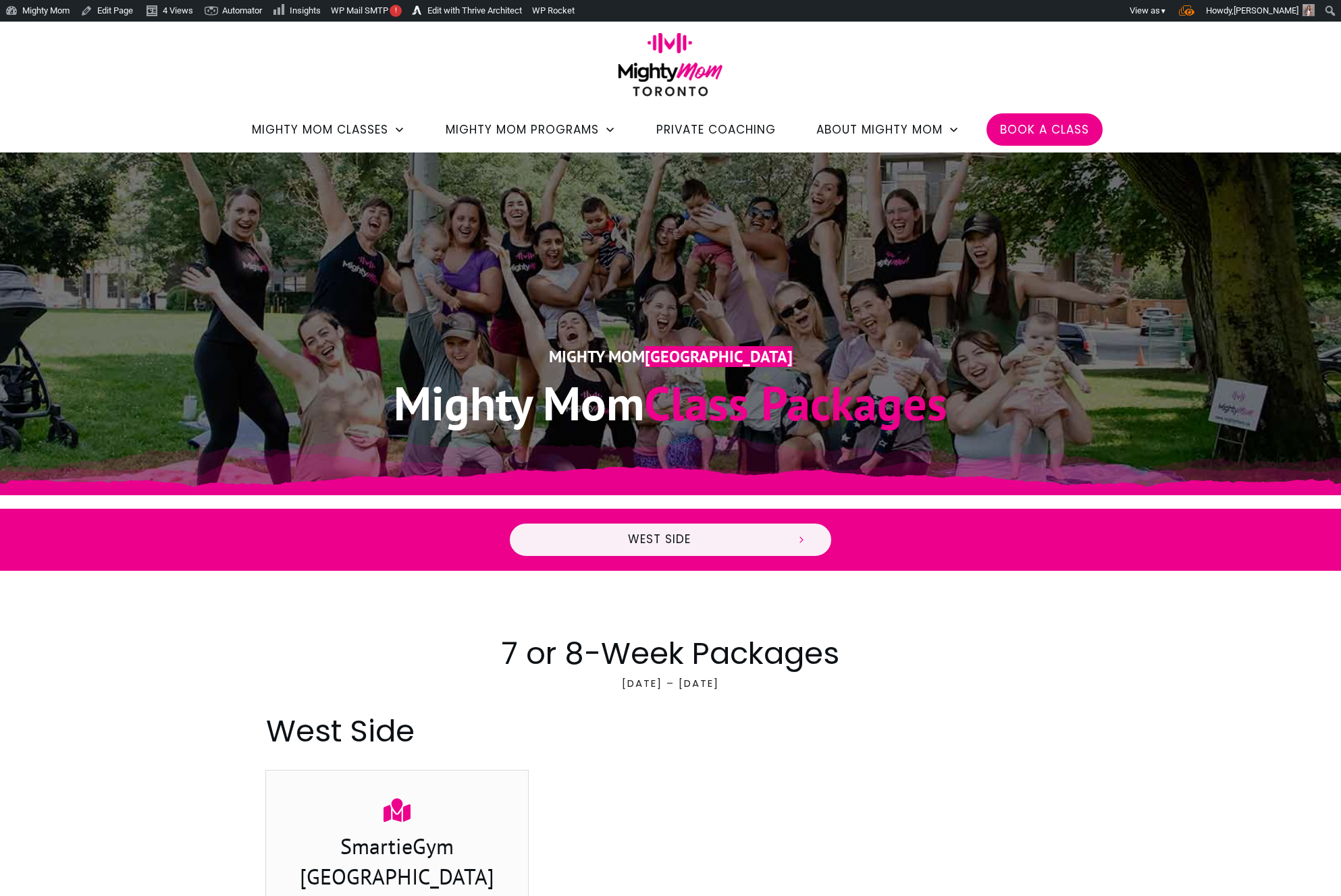
scroll to position [33, 0]
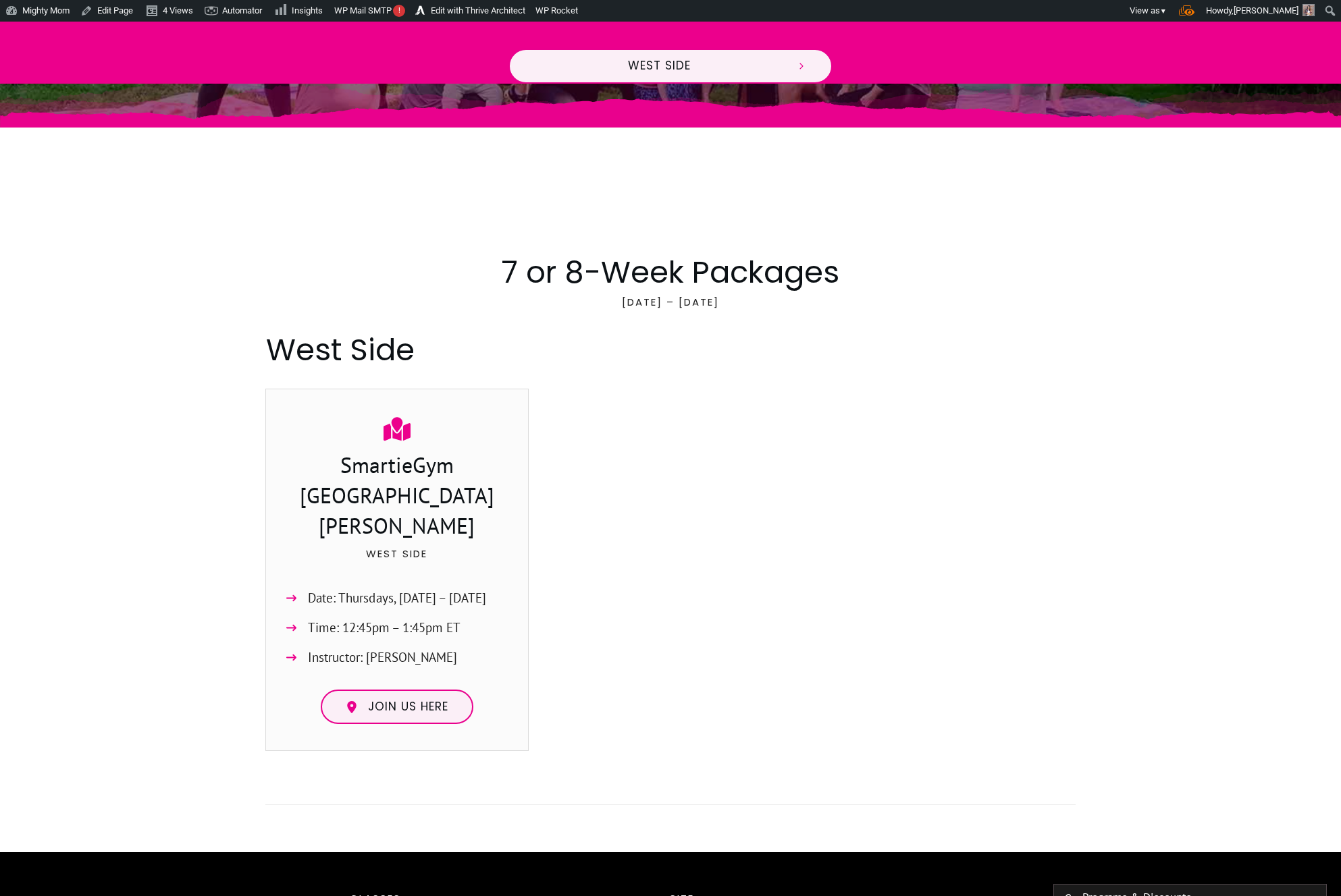
scroll to position [621, 0]
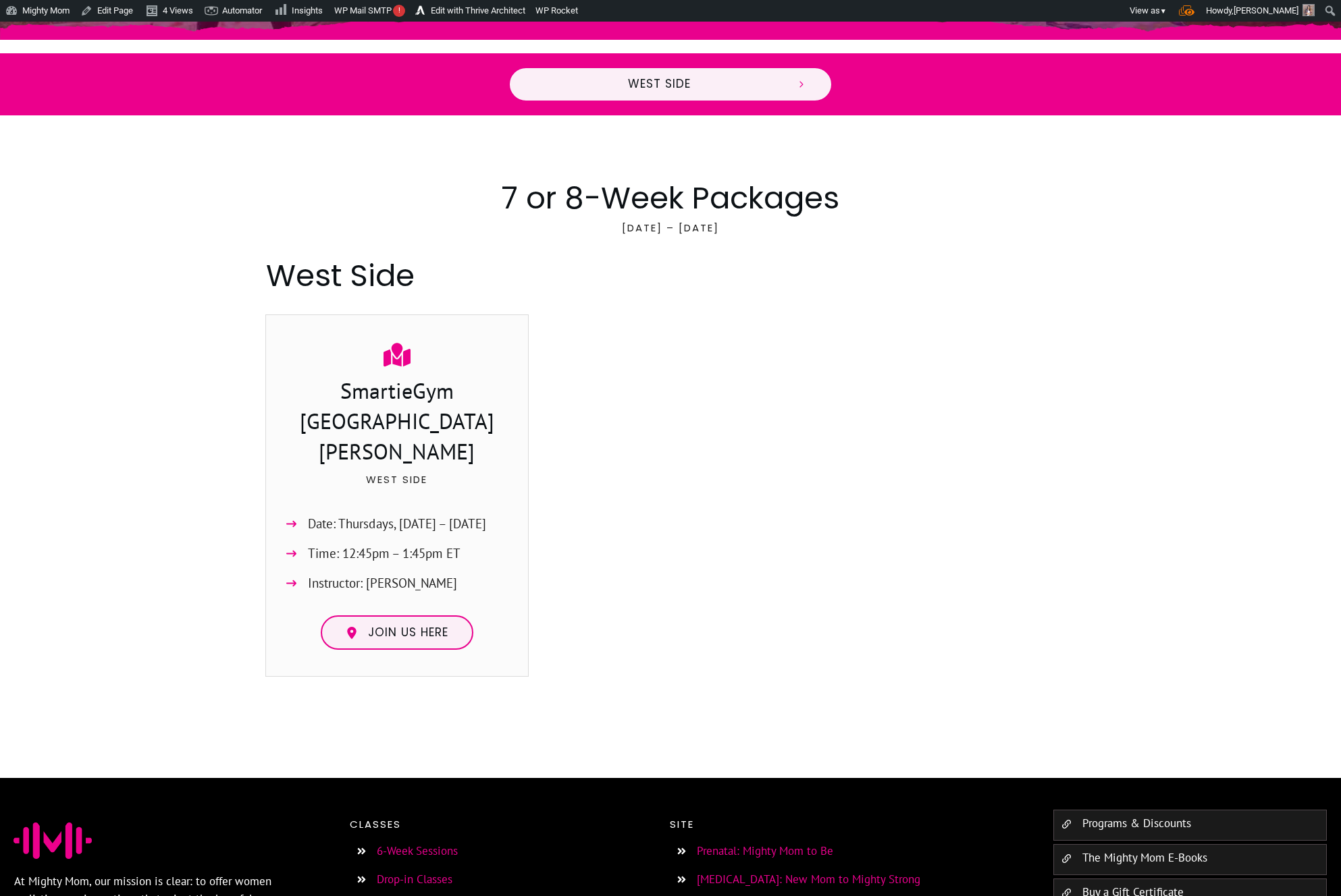
scroll to position [122, 0]
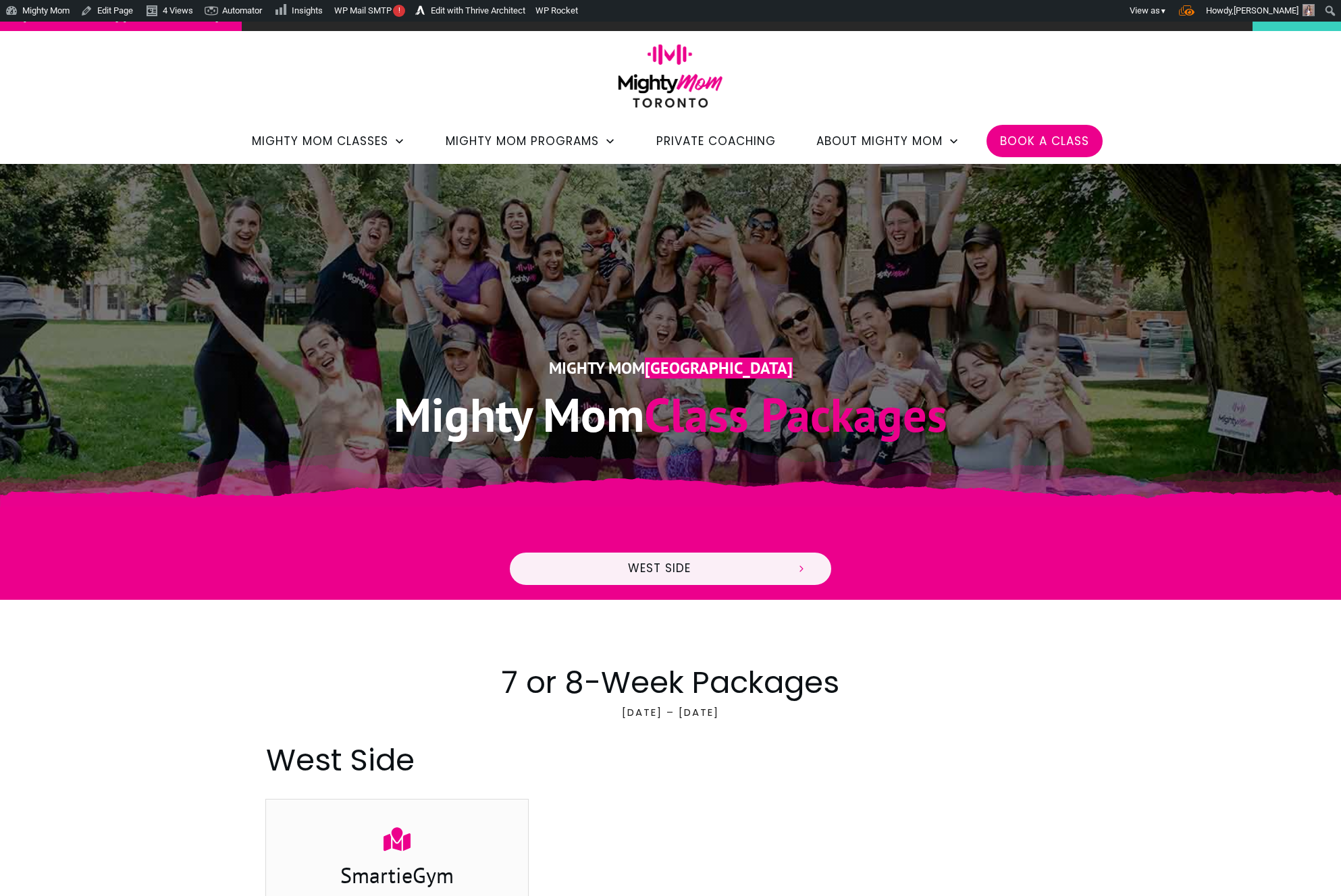
scroll to position [21, 0]
click at [38, 56] on link "Plugins" at bounding box center [54, 51] width 108 height 18
